Goal: Task Accomplishment & Management: Manage account settings

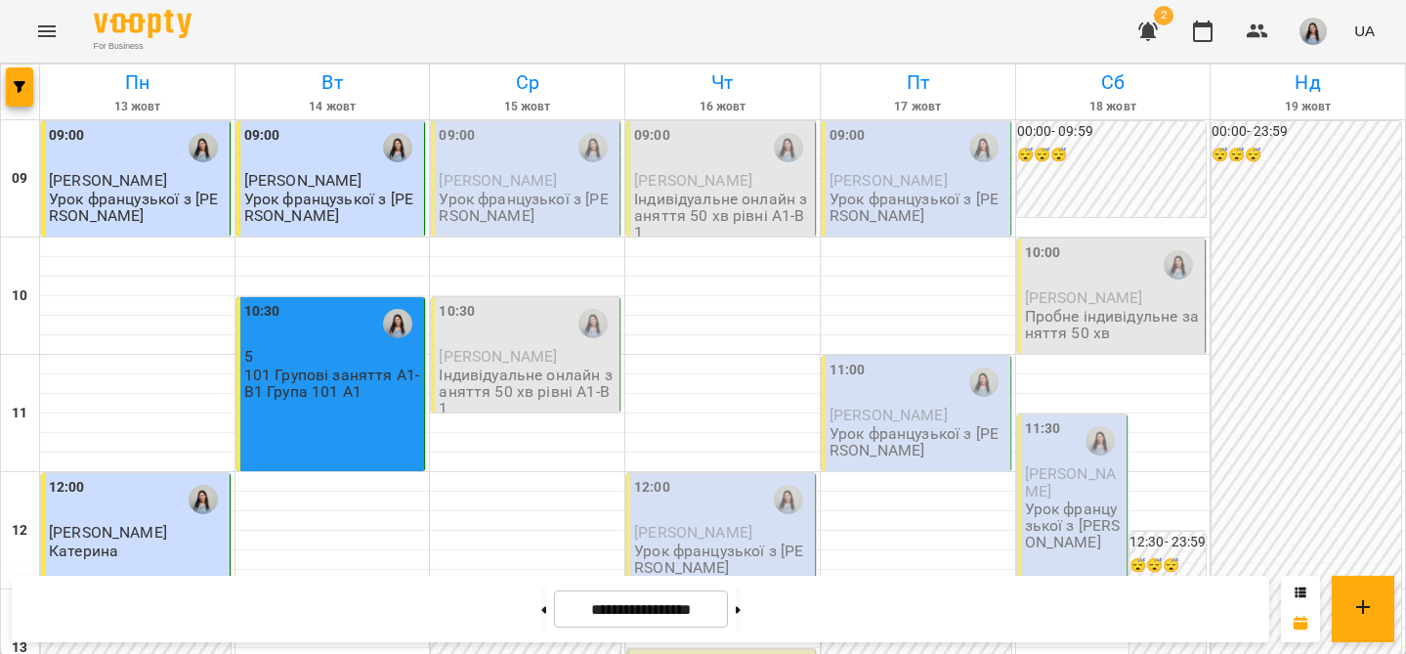
click at [531, 191] on p "Урок французької з [PERSON_NAME]" at bounding box center [527, 208] width 177 height 34
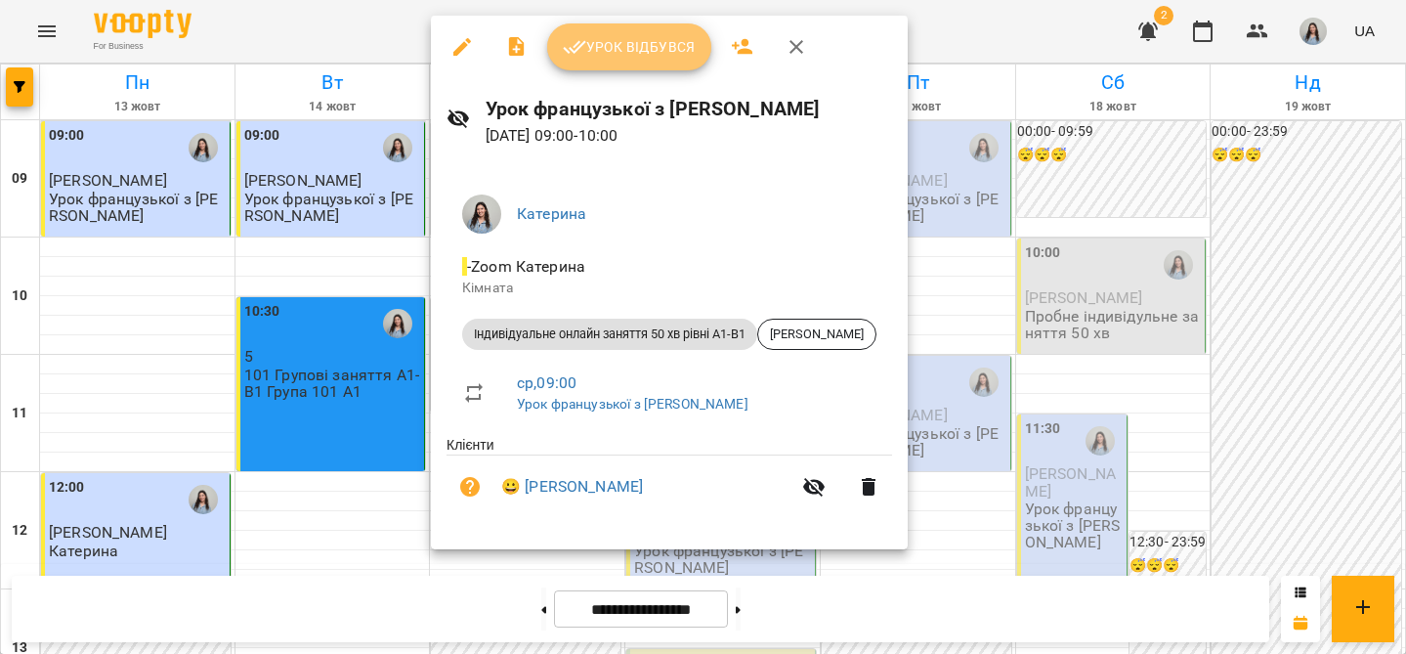
click at [622, 51] on span "Урок відбувся" at bounding box center [629, 46] width 133 height 23
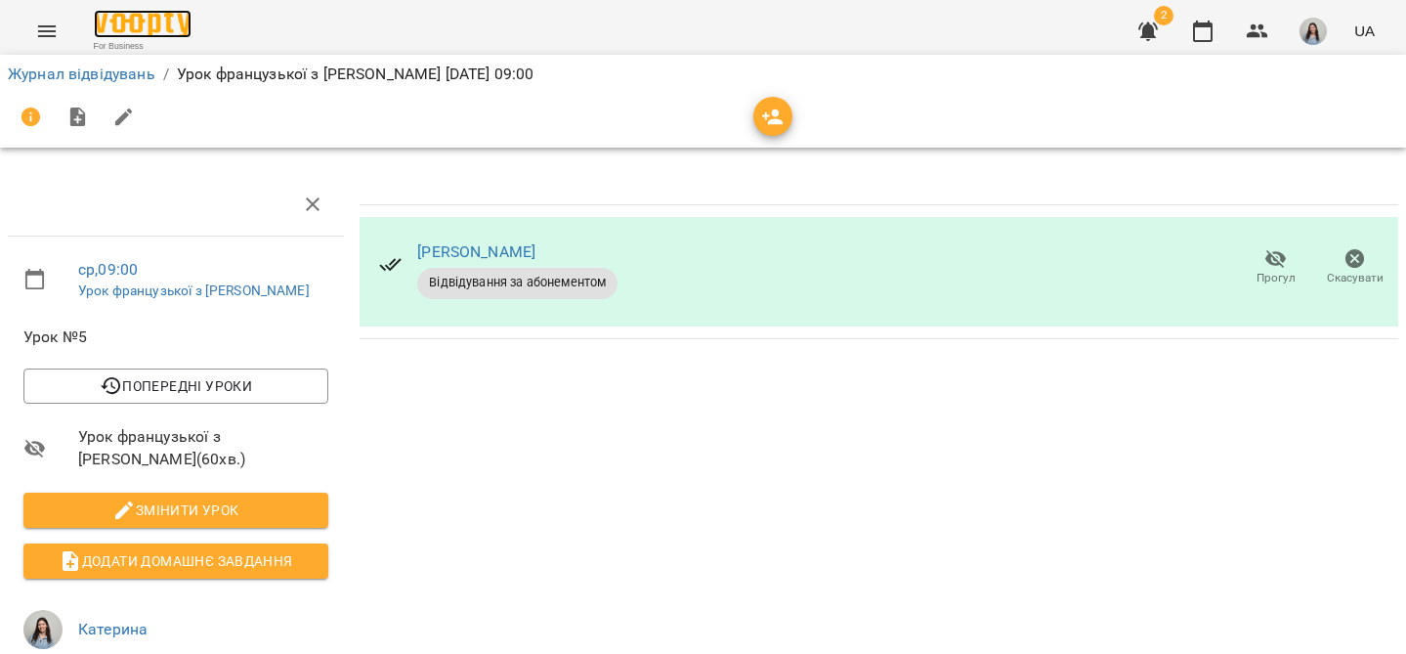
click at [152, 22] on img at bounding box center [143, 24] width 98 height 28
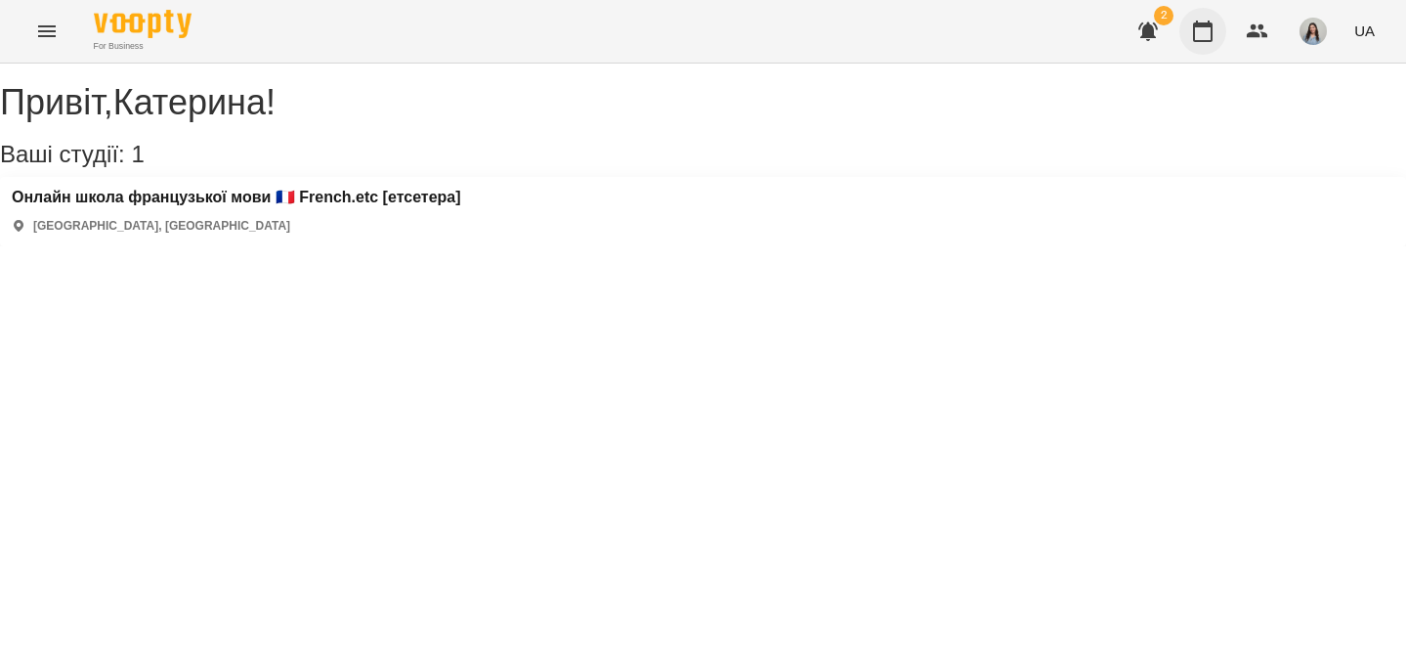
click at [1216, 33] on button "button" at bounding box center [1203, 31] width 47 height 47
